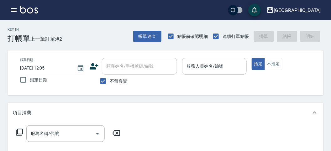
drag, startPoint x: 193, startPoint y: 124, endPoint x: 196, endPoint y: 121, distance: 4.0
click at [194, 124] on div "服務名稱/代號 服務名稱/代號" at bounding box center [166, 144] width 316 height 43
click at [205, 66] on input "服務人員姓名/編號" at bounding box center [214, 66] width 59 height 11
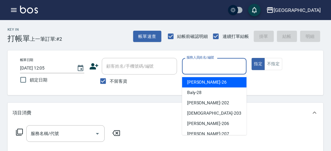
drag, startPoint x: 210, startPoint y: 81, endPoint x: 206, endPoint y: 84, distance: 5.3
click at [210, 82] on div "[PERSON_NAME] -26" at bounding box center [214, 82] width 65 height 10
type input "[PERSON_NAME]-26"
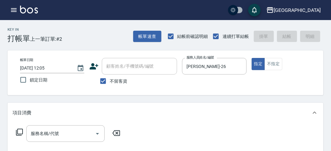
click at [18, 132] on icon at bounding box center [20, 133] width 8 height 8
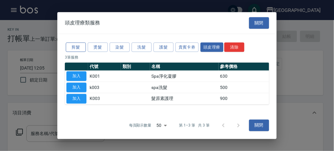
click at [74, 47] on button "剪髮" at bounding box center [76, 47] width 20 height 10
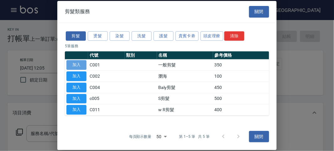
click at [78, 64] on button "加入" at bounding box center [76, 65] width 20 height 10
type input "一般剪髮(C001)"
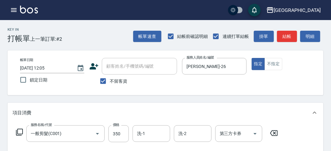
click at [18, 134] on icon at bounding box center [20, 133] width 8 height 8
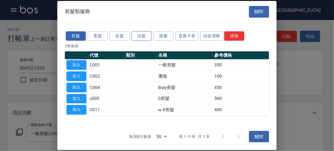
click at [137, 37] on button "洗髮" at bounding box center [142, 36] width 20 height 10
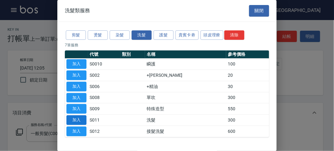
click at [79, 115] on button "加入" at bounding box center [76, 120] width 20 height 10
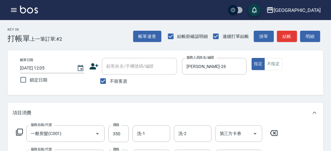
click at [20, 131] on icon at bounding box center [20, 133] width 8 height 8
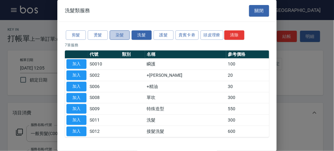
click at [123, 34] on button "染髮" at bounding box center [120, 35] width 20 height 10
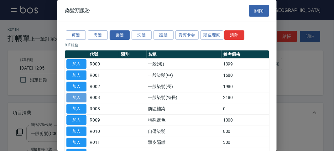
click at [82, 98] on button "加入" at bounding box center [76, 98] width 20 height 10
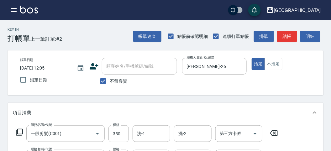
scroll to position [70, 0]
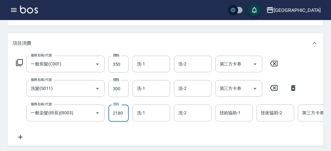
click at [117, 116] on input "2180" at bounding box center [118, 113] width 20 height 17
type input "2000"
click at [163, 130] on div "服務名稱/代號 一般剪髮(C001) 服務名稱/代號 價格 350 價格 洗-1 洗-1 洗-2 洗-2 第三方卡券 第三方卡券 服務名稱/代號 洗髮(S01…" at bounding box center [199, 98] width 372 height 85
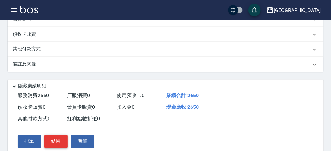
click at [50, 145] on button "結帳" at bounding box center [56, 141] width 24 height 13
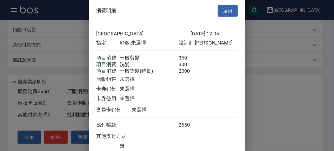
scroll to position [49, 0]
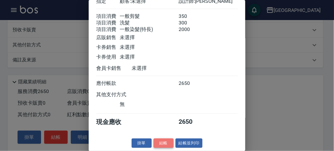
click at [162, 143] on button "結帳" at bounding box center [164, 144] width 20 height 10
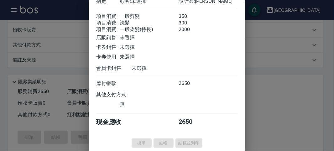
type input "[DATE] 13:00"
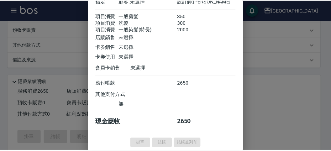
scroll to position [0, 0]
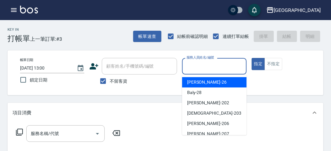
click at [205, 68] on input "服務人員姓名/編號" at bounding box center [214, 66] width 59 height 11
click at [208, 82] on div "[PERSON_NAME] -26" at bounding box center [214, 82] width 65 height 10
type input "[PERSON_NAME]-26"
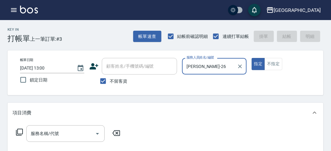
click at [21, 129] on icon at bounding box center [20, 133] width 8 height 8
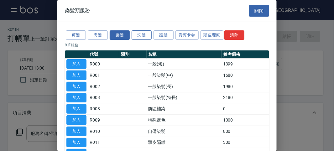
click at [145, 34] on button "洗髮" at bounding box center [142, 35] width 20 height 10
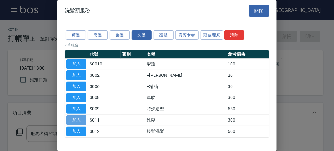
click at [83, 117] on button "加入" at bounding box center [76, 120] width 20 height 10
type input "洗髮(S011)"
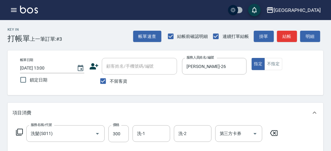
click at [18, 132] on icon at bounding box center [20, 133] width 8 height 8
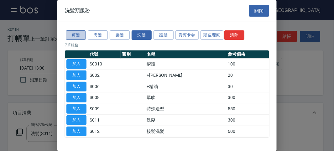
click at [77, 34] on button "剪髮" at bounding box center [76, 35] width 20 height 10
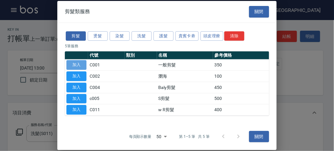
click at [85, 63] on button "加入" at bounding box center [76, 65] width 20 height 10
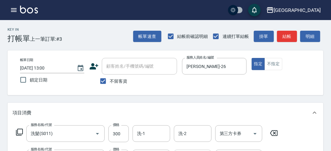
scroll to position [70, 0]
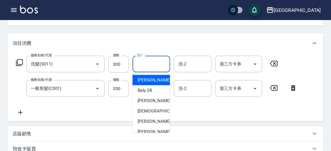
click at [153, 62] on input "洗-1" at bounding box center [151, 64] width 32 height 11
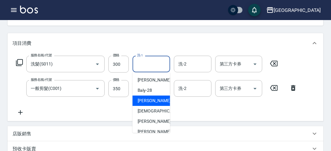
scroll to position [48, 0]
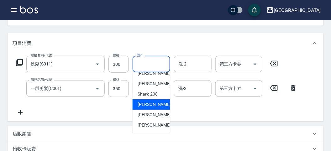
click at [157, 104] on div "小雲 -214" at bounding box center [152, 104] width 38 height 10
type input "小雲-214"
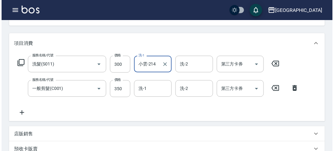
scroll to position [208, 0]
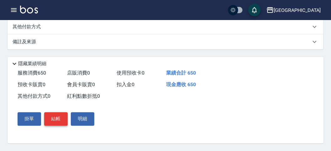
click at [59, 118] on button "結帳" at bounding box center [56, 119] width 24 height 13
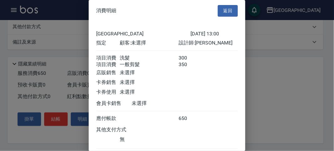
scroll to position [42, 0]
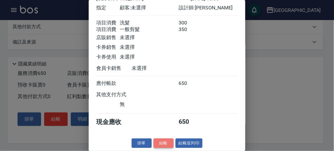
drag, startPoint x: 166, startPoint y: 141, endPoint x: 170, endPoint y: 137, distance: 5.3
click at [166, 141] on button "結帳" at bounding box center [164, 144] width 20 height 10
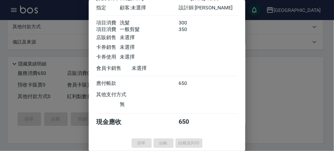
type input "[DATE] 13:01"
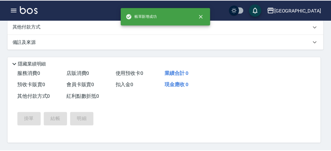
scroll to position [0, 0]
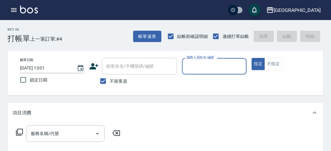
click at [12, 8] on icon "button" at bounding box center [14, 10] width 8 height 8
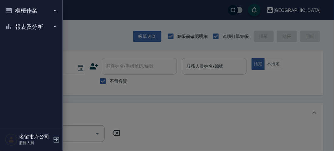
click at [22, 11] on button "櫃檯作業" at bounding box center [32, 11] width 58 height 16
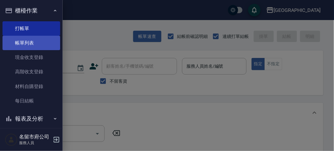
click at [42, 43] on link "帳單列表" at bounding box center [32, 43] width 58 height 14
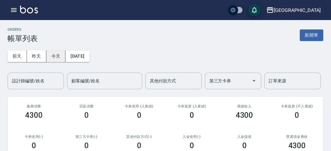
click at [53, 55] on button "今天" at bounding box center [55, 56] width 19 height 12
click at [43, 82] on input "設計師編號/姓名" at bounding box center [35, 81] width 51 height 11
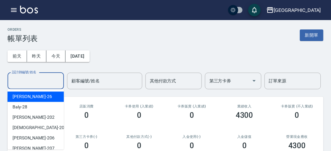
click at [42, 98] on div "[PERSON_NAME] -26" at bounding box center [36, 97] width 56 height 10
type input "[PERSON_NAME]-26"
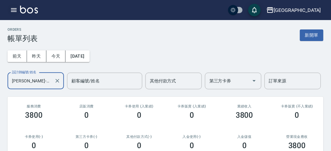
click at [14, 7] on icon "button" at bounding box center [14, 10] width 8 height 8
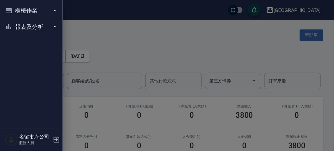
click at [14, 8] on button "櫃檯作業" at bounding box center [32, 11] width 58 height 16
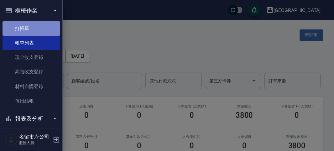
click at [39, 32] on link "打帳單" at bounding box center [32, 28] width 58 height 14
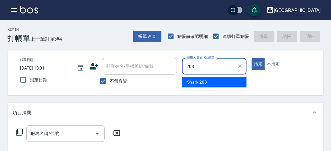
click at [212, 86] on div "Shark -208" at bounding box center [214, 82] width 65 height 10
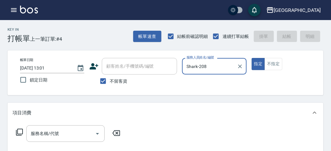
type input "Shark-208"
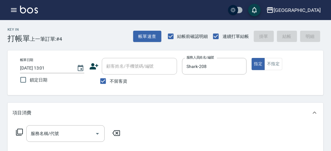
click at [22, 132] on icon at bounding box center [20, 133] width 8 height 8
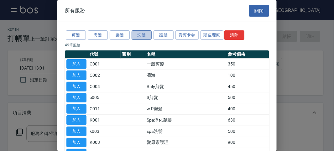
click at [143, 33] on button "洗髮" at bounding box center [142, 35] width 20 height 10
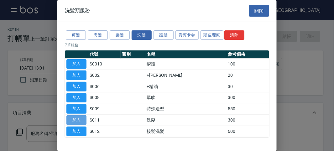
click at [82, 118] on button "加入" at bounding box center [76, 120] width 20 height 10
type input "洗髮(S011)"
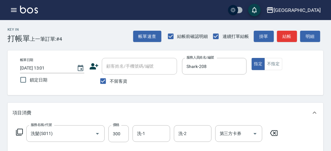
click at [21, 130] on icon at bounding box center [20, 133] width 8 height 8
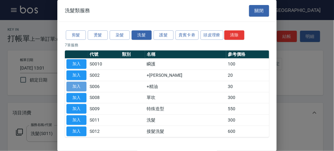
click at [81, 87] on button "加入" at bounding box center [76, 87] width 20 height 10
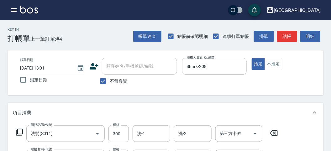
click at [16, 132] on icon at bounding box center [19, 132] width 7 height 7
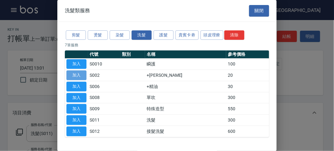
click at [79, 75] on button "加入" at bounding box center [76, 76] width 20 height 10
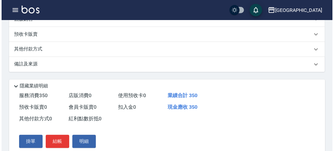
scroll to position [232, 0]
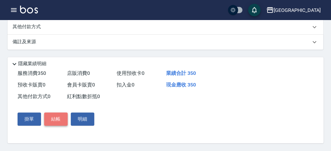
click at [52, 118] on button "結帳" at bounding box center [56, 119] width 24 height 13
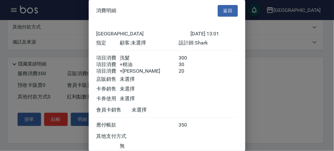
scroll to position [49, 0]
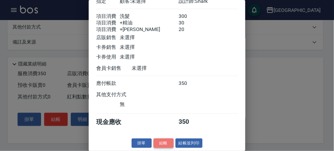
click at [162, 145] on button "結帳" at bounding box center [164, 144] width 20 height 10
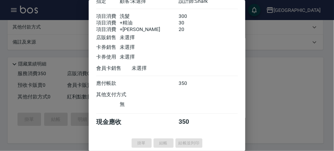
type input "[DATE] 13:10"
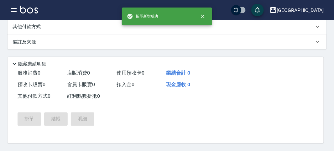
scroll to position [0, 0]
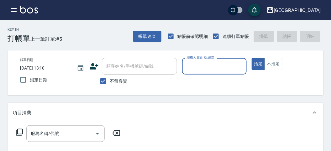
click at [208, 74] on div "服務人員姓名/編號" at bounding box center [214, 66] width 64 height 17
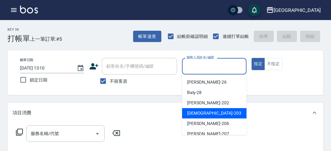
click at [193, 117] on div "聖德 -203" at bounding box center [214, 113] width 65 height 10
type input "聖德-203"
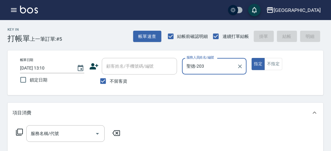
drag, startPoint x: 13, startPoint y: 128, endPoint x: 17, endPoint y: 130, distance: 4.1
click at [13, 129] on div "服務名稱/代號 服務名稱/代號" at bounding box center [69, 133] width 112 height 17
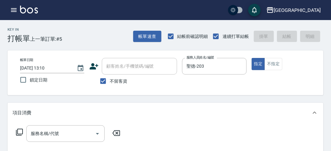
click at [18, 131] on icon at bounding box center [19, 132] width 7 height 7
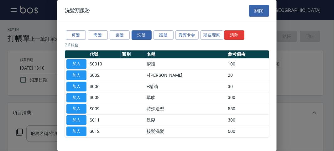
click at [68, 40] on div "剪髮 燙髮 染髮 洗髮 護髮 貴賓卡劵 頭皮理療 清除" at bounding box center [167, 35] width 204 height 12
click at [73, 36] on button "剪髮" at bounding box center [76, 35] width 20 height 10
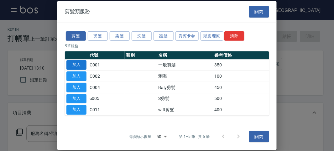
click at [81, 61] on button "加入" at bounding box center [76, 65] width 20 height 10
type input "一般剪髮(C001)"
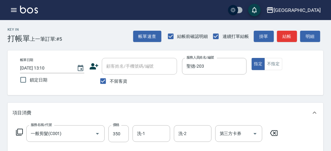
drag, startPoint x: 317, startPoint y: 35, endPoint x: 302, endPoint y: 45, distance: 18.0
click at [317, 36] on button "明細" at bounding box center [310, 37] width 20 height 12
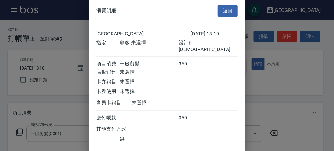
scroll to position [35, 0]
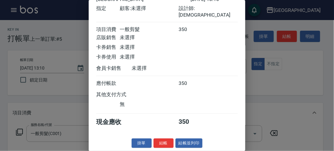
click at [161, 145] on button "結帳" at bounding box center [164, 144] width 20 height 10
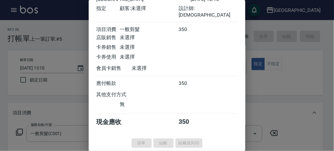
type input "[DATE] 13:16"
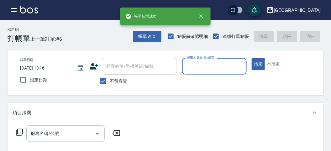
click at [226, 63] on input "服務人員姓名/編號" at bounding box center [214, 66] width 59 height 11
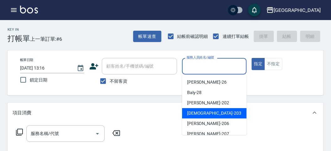
click at [200, 115] on span "聖德 -203" at bounding box center [214, 113] width 54 height 7
type input "聖德-203"
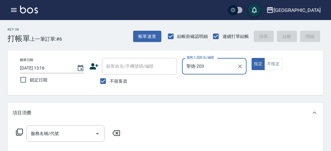
click at [19, 132] on icon at bounding box center [20, 133] width 8 height 8
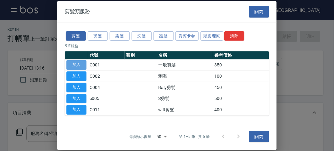
click at [80, 66] on button "加入" at bounding box center [76, 65] width 20 height 10
type input "一般剪髮(C001)"
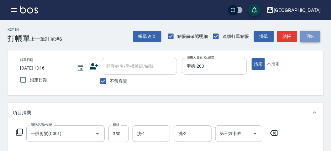
drag, startPoint x: 314, startPoint y: 30, endPoint x: 311, endPoint y: 36, distance: 5.9
click at [313, 33] on button "明細" at bounding box center [310, 37] width 20 height 12
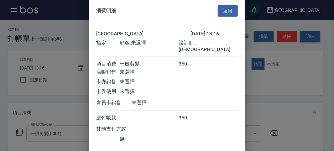
click at [311, 36] on div at bounding box center [167, 75] width 334 height 151
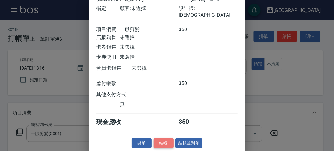
click at [166, 145] on button "結帳" at bounding box center [164, 144] width 20 height 10
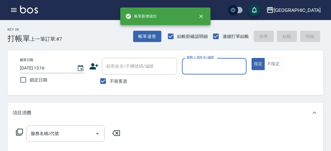
click at [12, 10] on icon "button" at bounding box center [14, 10] width 6 height 4
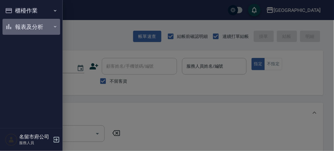
drag, startPoint x: 21, startPoint y: 24, endPoint x: 33, endPoint y: 80, distance: 57.7
click at [21, 25] on button "報表及分析" at bounding box center [32, 27] width 58 height 16
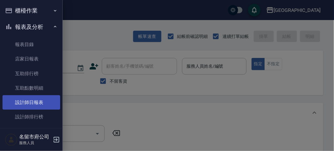
click at [36, 99] on link "設計師日報表" at bounding box center [32, 102] width 58 height 14
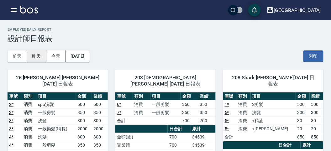
click at [36, 55] on button "昨天" at bounding box center [36, 56] width 19 height 12
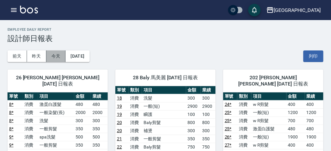
click at [52, 57] on button "今天" at bounding box center [55, 56] width 19 height 12
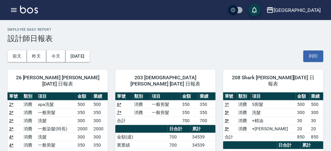
click at [22, 9] on img at bounding box center [29, 10] width 18 height 8
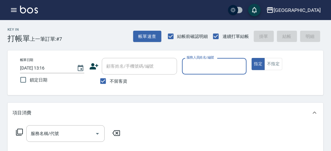
click at [214, 66] on input "服務人員姓名/編號" at bounding box center [214, 66] width 59 height 11
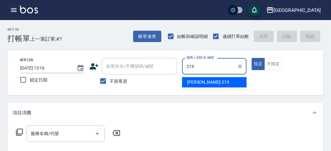
type input "[PERSON_NAME]-219"
type button "true"
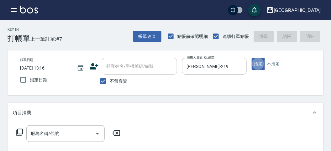
click at [19, 133] on icon at bounding box center [20, 133] width 8 height 8
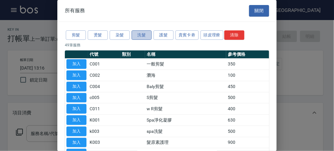
click at [132, 34] on button "洗髮" at bounding box center [142, 35] width 20 height 10
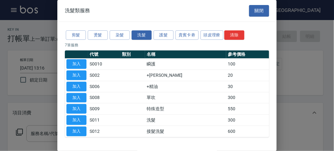
scroll to position [19, 0]
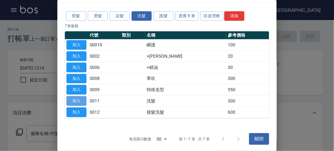
drag, startPoint x: 80, startPoint y: 98, endPoint x: 55, endPoint y: 112, distance: 28.1
click at [80, 98] on button "加入" at bounding box center [76, 101] width 20 height 10
type input "洗髮(S011)"
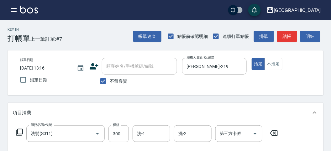
click at [20, 133] on icon at bounding box center [20, 133] width 8 height 8
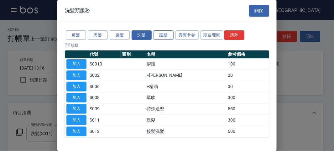
click at [169, 38] on button "護髮" at bounding box center [164, 35] width 20 height 10
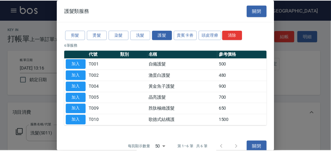
scroll to position [8, 0]
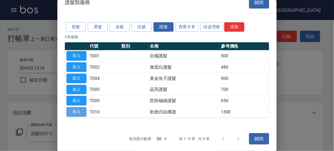
click at [84, 112] on button "加入" at bounding box center [76, 112] width 20 height 10
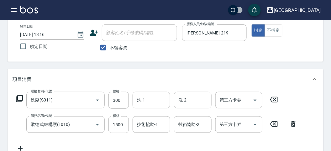
scroll to position [0, 0]
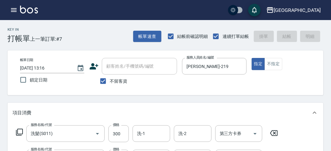
type input "[DATE] 13:17"
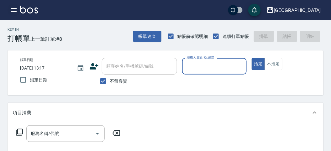
click at [13, 10] on icon "button" at bounding box center [14, 10] width 8 height 8
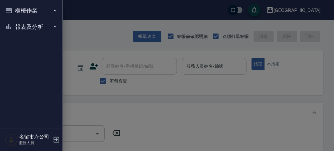
click at [14, 23] on button "報表及分析" at bounding box center [32, 27] width 58 height 16
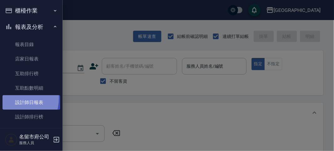
click at [11, 98] on link "設計師日報表" at bounding box center [32, 102] width 58 height 14
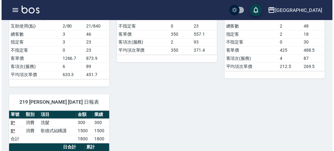
scroll to position [35, 0]
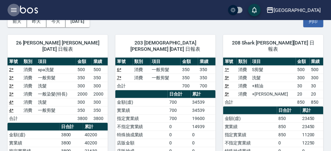
click at [11, 10] on icon "button" at bounding box center [14, 10] width 8 height 8
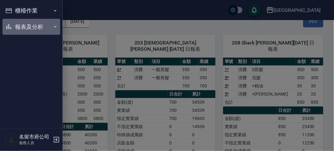
click at [20, 23] on button "報表及分析" at bounding box center [32, 27] width 58 height 16
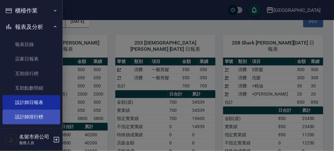
click at [31, 120] on link "設計師排行榜" at bounding box center [32, 117] width 58 height 14
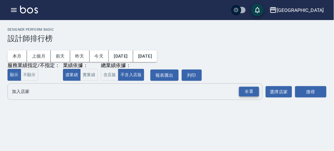
click at [246, 95] on div "全選" at bounding box center [249, 92] width 20 height 10
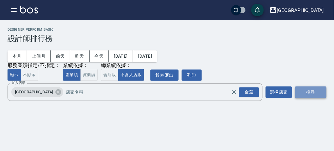
click at [310, 93] on button "搜尋" at bounding box center [310, 93] width 31 height 12
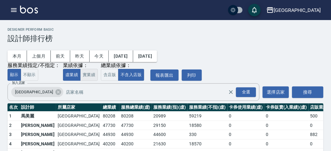
click at [88, 76] on button "實業績" at bounding box center [89, 75] width 18 height 12
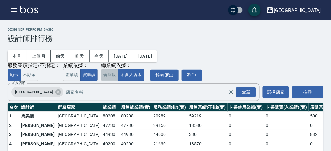
click at [107, 74] on button "含店販" at bounding box center [110, 75] width 18 height 12
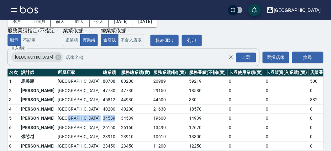
drag, startPoint x: 54, startPoint y: 119, endPoint x: 68, endPoint y: 118, distance: 14.1
click at [68, 118] on tr "5 [PERSON_NAME][GEOGRAPHIC_DATA] 34539 34539 19600 14939 0 0 0 13 / 65" at bounding box center [194, 118] width 372 height 9
click at [101, 118] on td "34539" at bounding box center [110, 118] width 18 height 9
drag, startPoint x: 57, startPoint y: 109, endPoint x: 68, endPoint y: 109, distance: 11.6
click at [101, 109] on td "40200" at bounding box center [110, 108] width 18 height 9
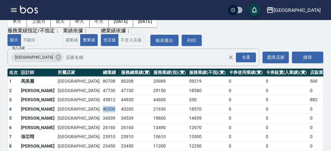
click at [101, 109] on td "40200" at bounding box center [110, 108] width 18 height 9
drag, startPoint x: 55, startPoint y: 126, endPoint x: 70, endPoint y: 126, distance: 14.7
click at [70, 126] on tr "6 [PERSON_NAME]留市府 26160 26160 13490 12670 0 0 0 1 / 63" at bounding box center [194, 127] width 372 height 9
click at [101, 126] on td "26160" at bounding box center [110, 127] width 18 height 9
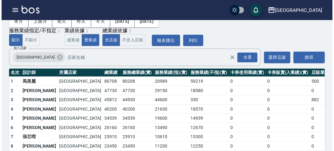
scroll to position [55, 0]
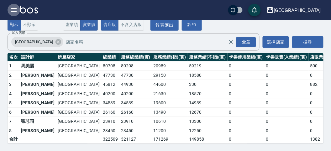
click at [18, 7] on button "button" at bounding box center [14, 10] width 13 height 13
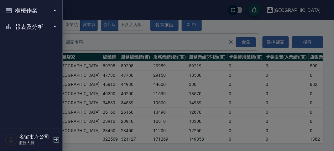
click at [17, 8] on button "櫃檯作業" at bounding box center [32, 11] width 58 height 16
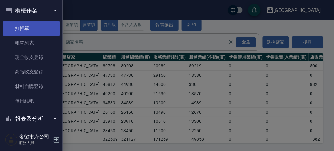
click at [36, 34] on link "打帳單" at bounding box center [32, 28] width 58 height 14
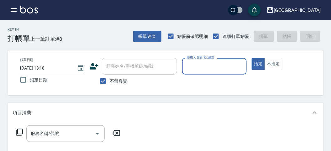
click at [61, 35] on span "上一筆訂單:#8" at bounding box center [46, 39] width 32 height 8
